Goal: Find specific page/section: Find specific page/section

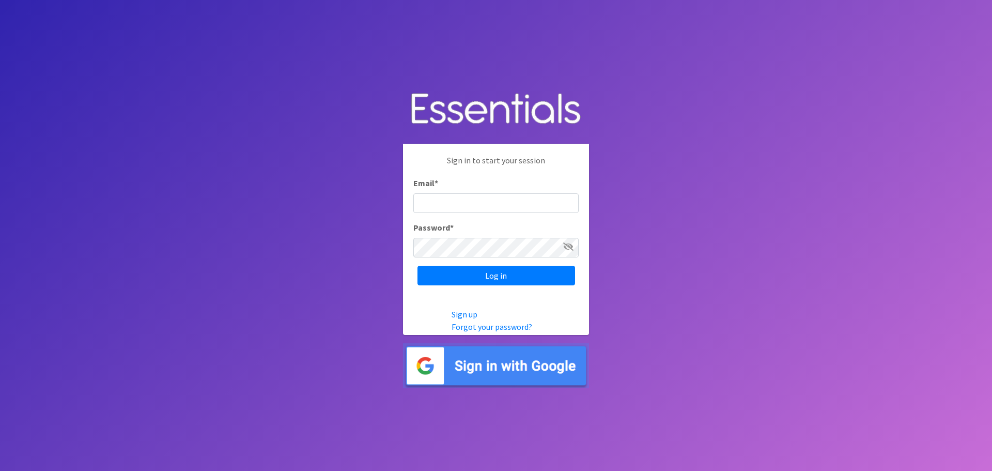
type input "[EMAIL_ADDRESS][DOMAIN_NAME]"
click at [486, 358] on img at bounding box center [496, 365] width 186 height 45
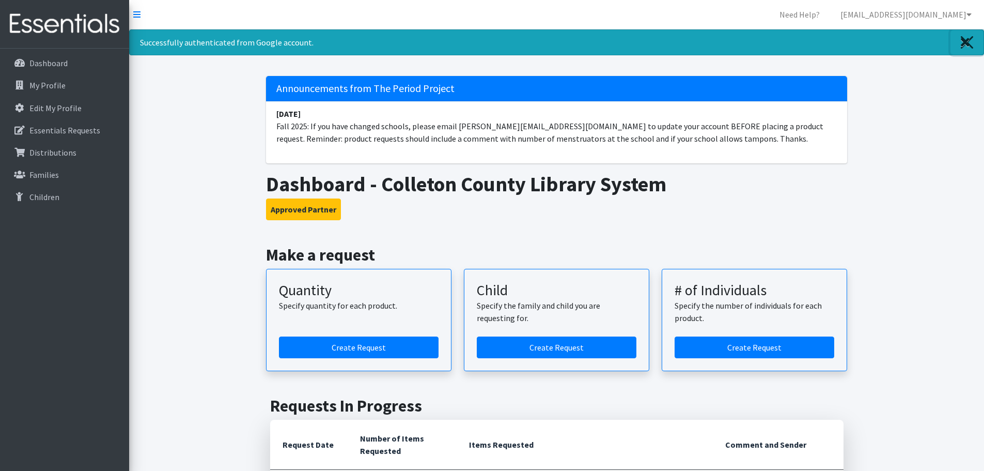
click at [969, 39] on icon "Close" at bounding box center [965, 42] width 9 height 12
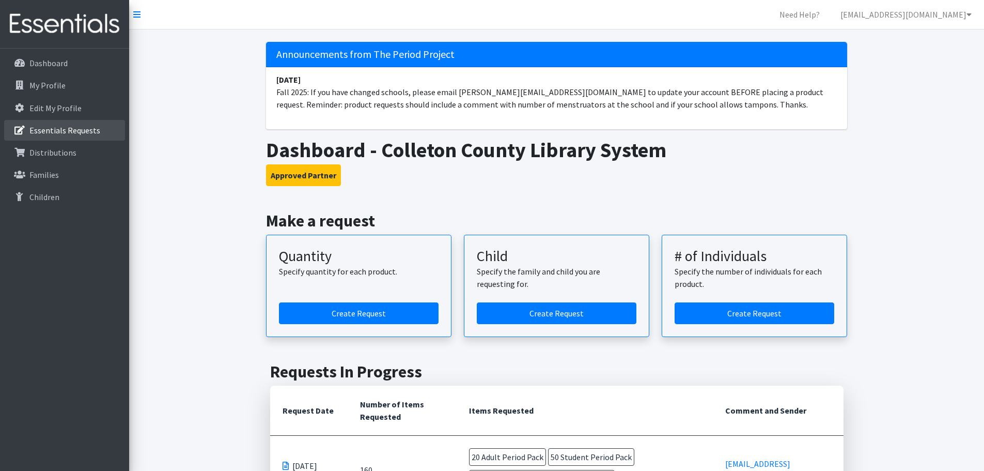
click at [61, 137] on link "Essentials Requests" at bounding box center [64, 130] width 121 height 21
